Goal: Task Accomplishment & Management: Use online tool/utility

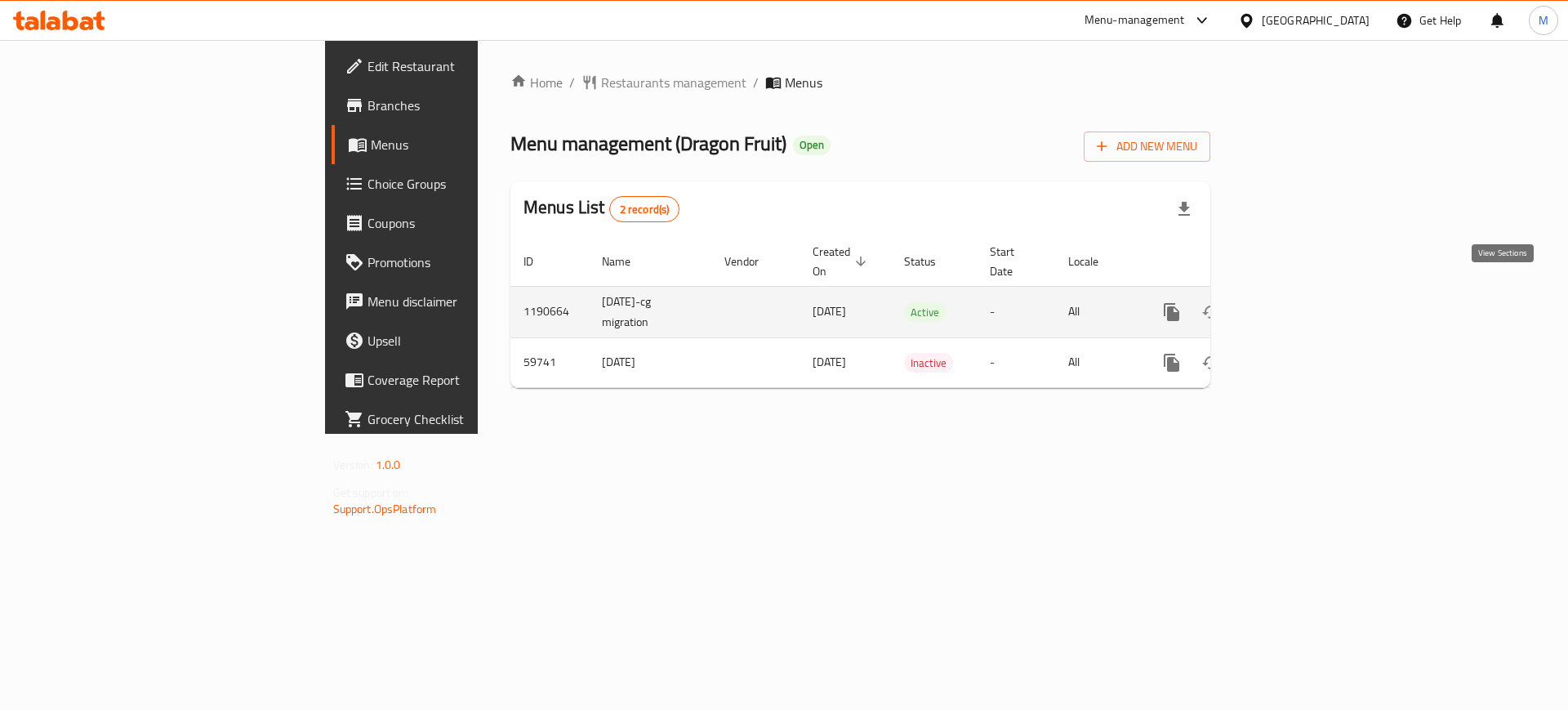
click at [1299, 302] on icon "enhanced table" at bounding box center [1290, 312] width 20 height 20
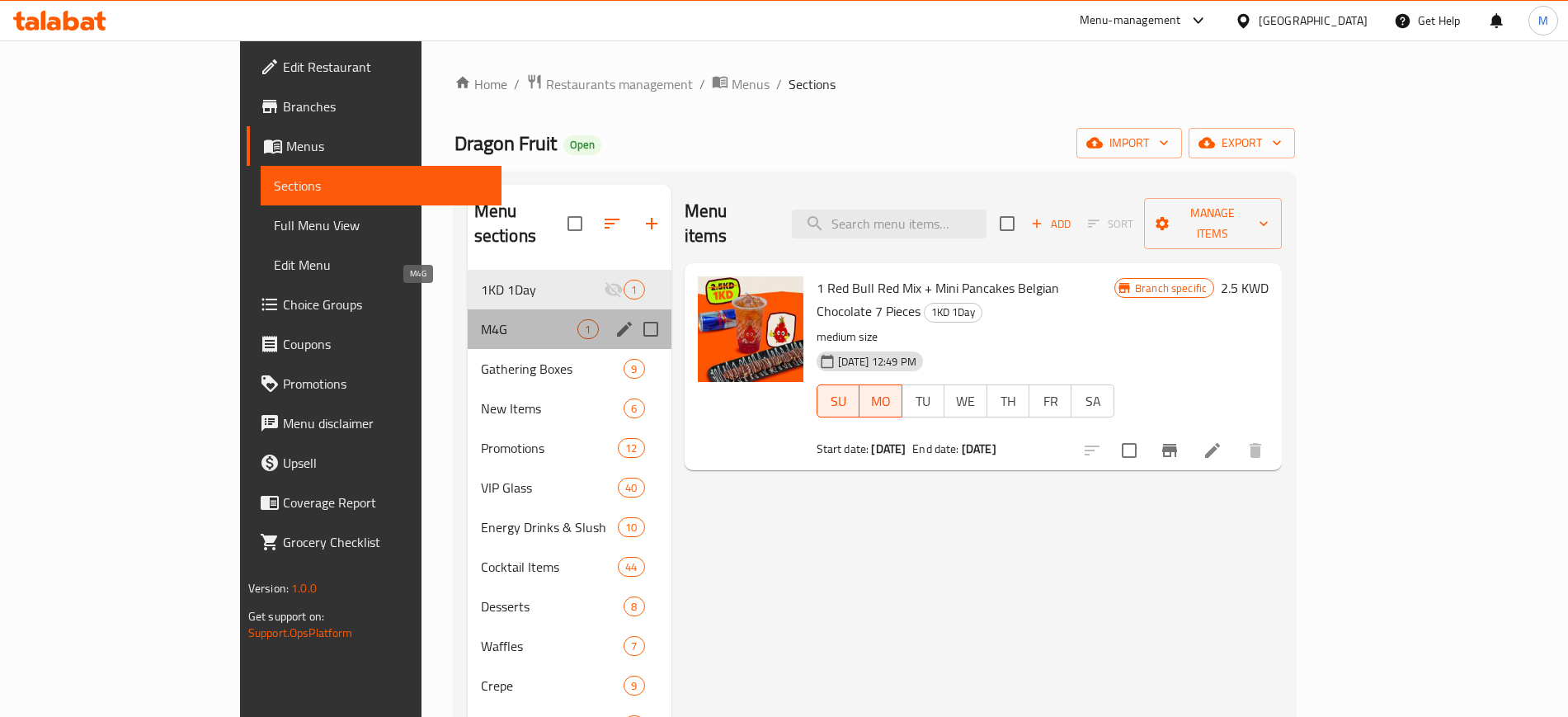
click at [481, 319] on span "M4G" at bounding box center [530, 329] width 97 height 20
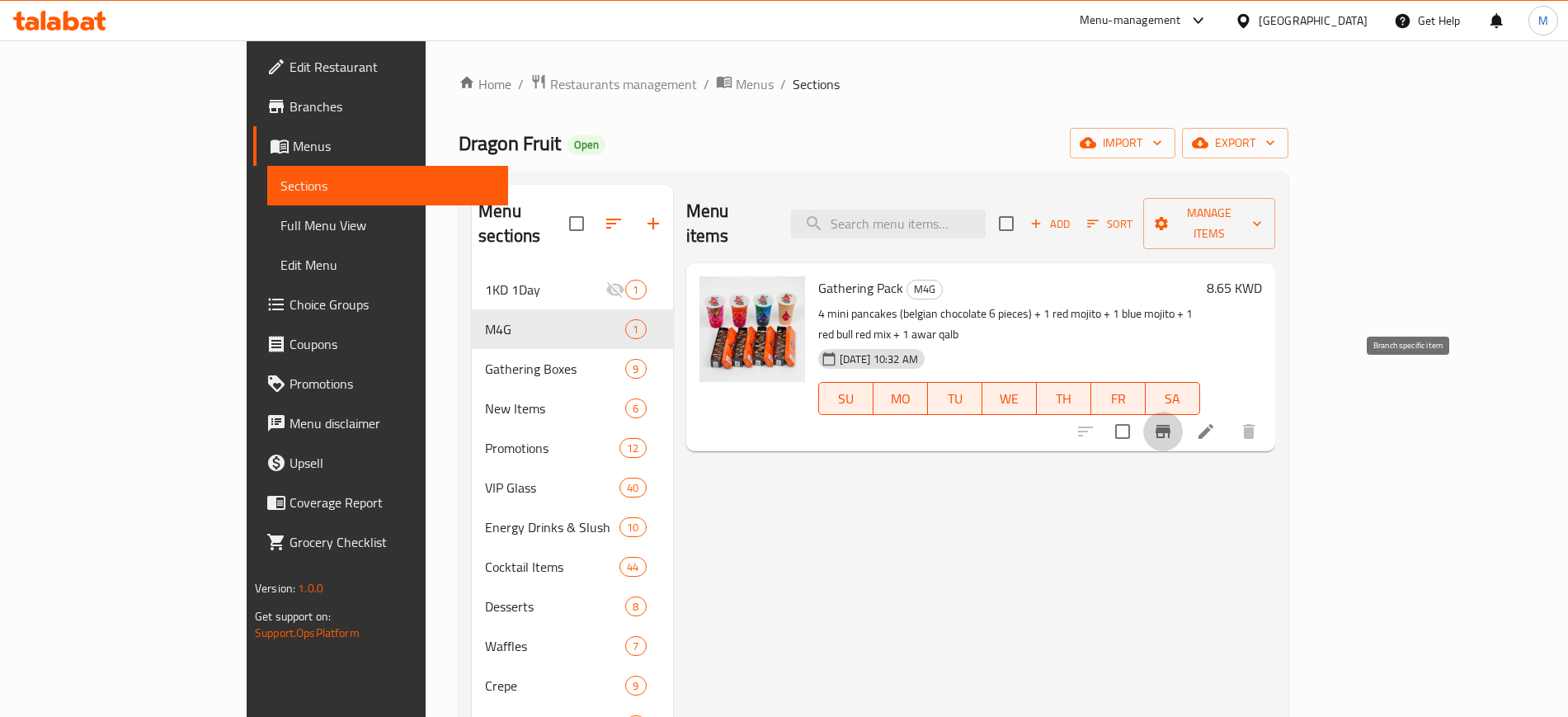
click at [1183, 412] on button "Branch-specific-item" at bounding box center [1163, 431] width 39 height 39
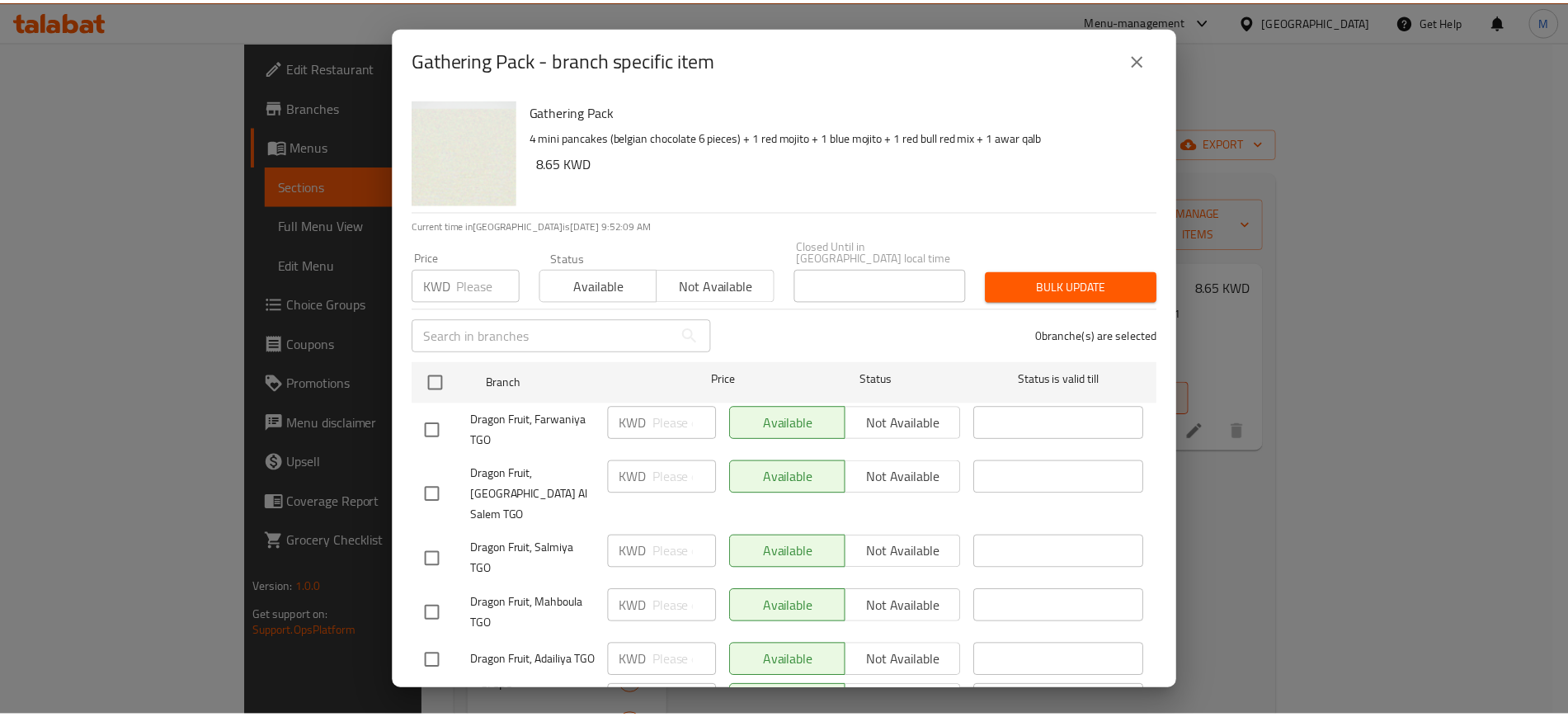
scroll to position [209, 0]
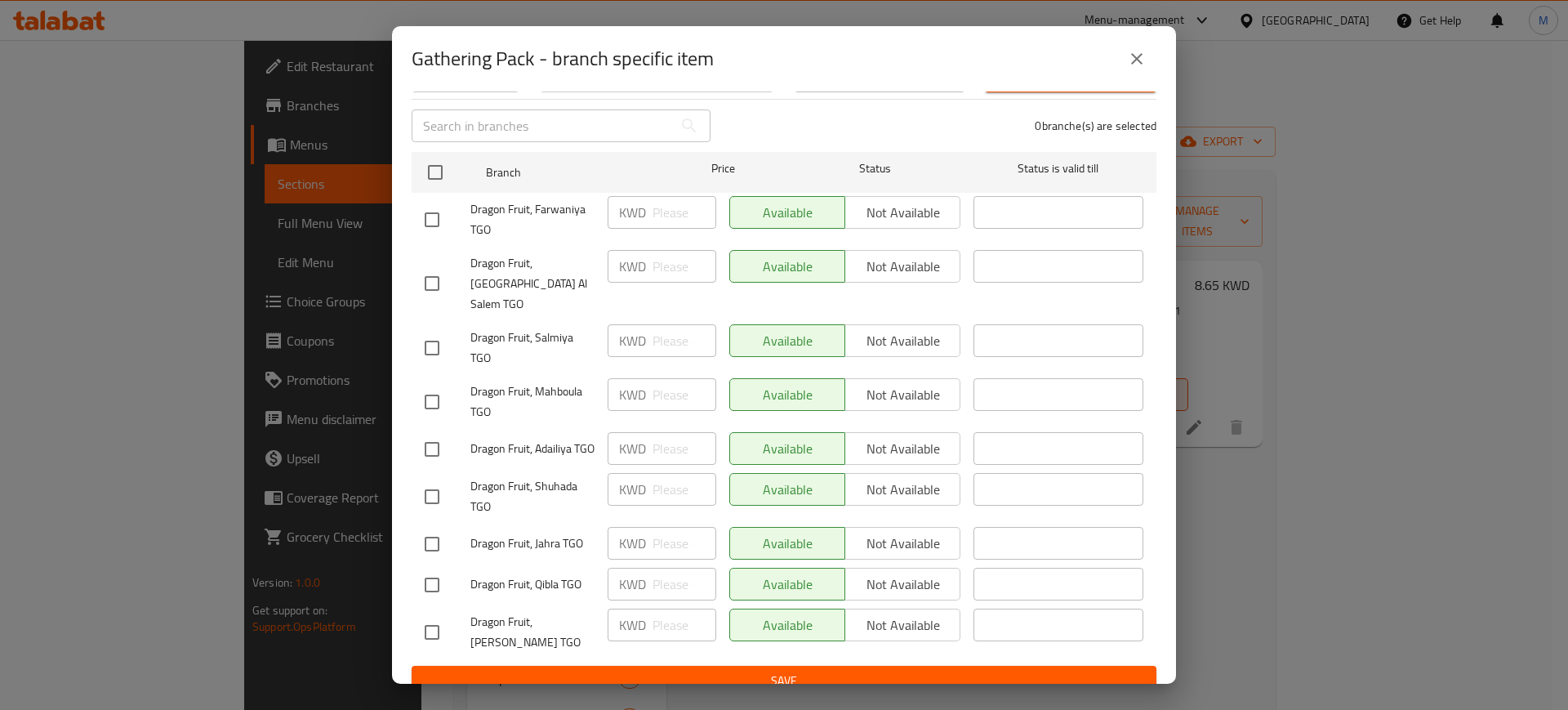
click at [429, 527] on input "checkbox" at bounding box center [432, 544] width 35 height 35
checkbox input "true"
click at [911, 532] on span "Not available" at bounding box center [902, 544] width 102 height 24
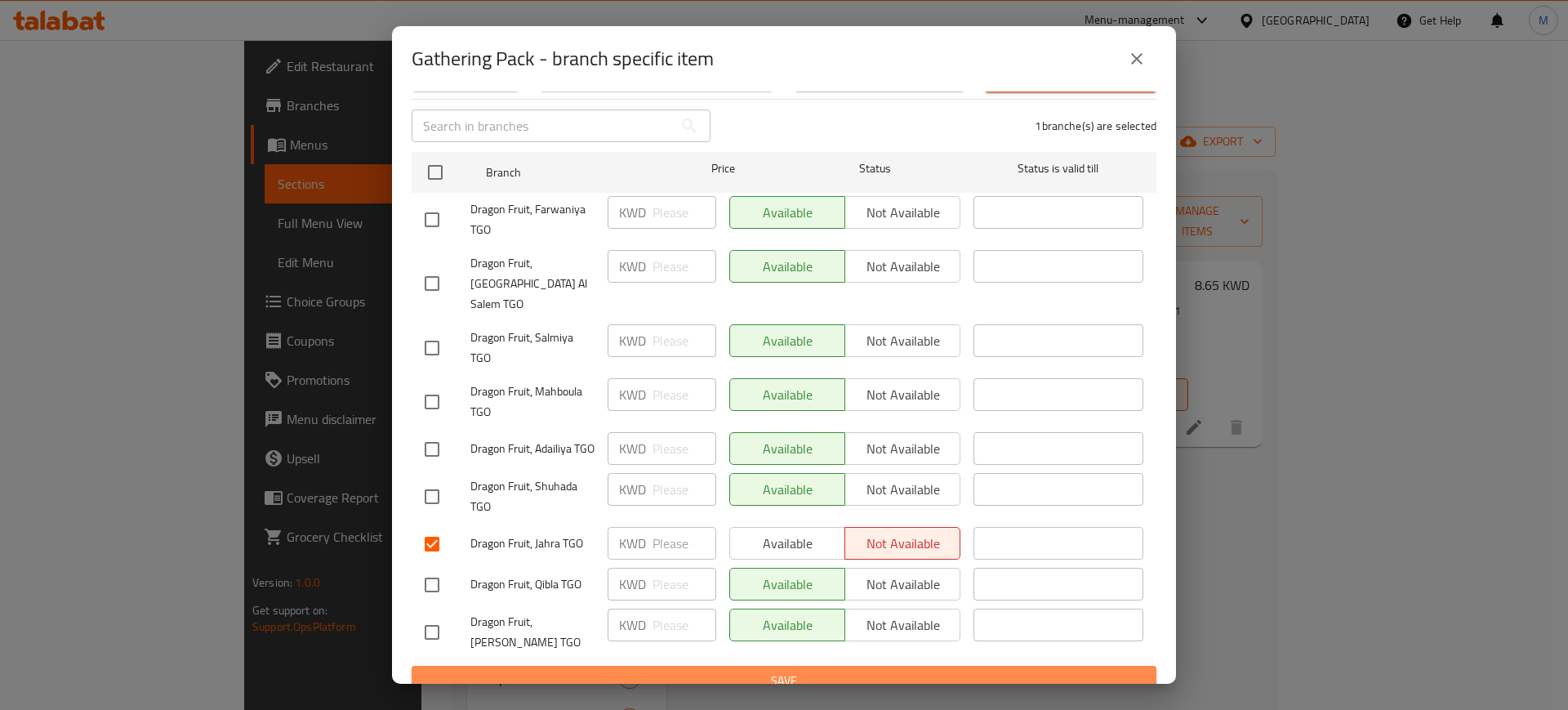
click at [843, 671] on span "Save" at bounding box center [784, 681] width 719 height 20
